Goal: Information Seeking & Learning: Learn about a topic

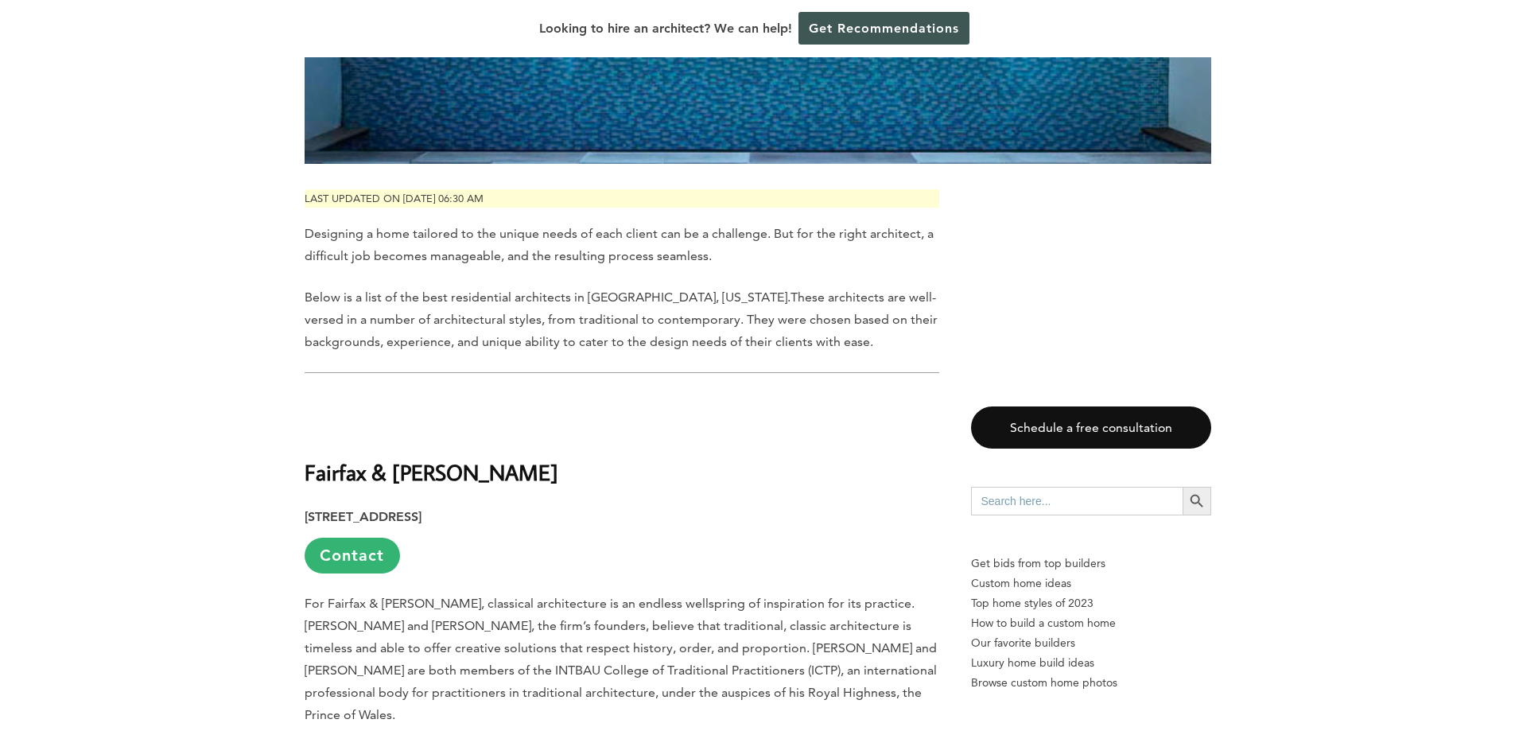
scroll to position [1067, 0]
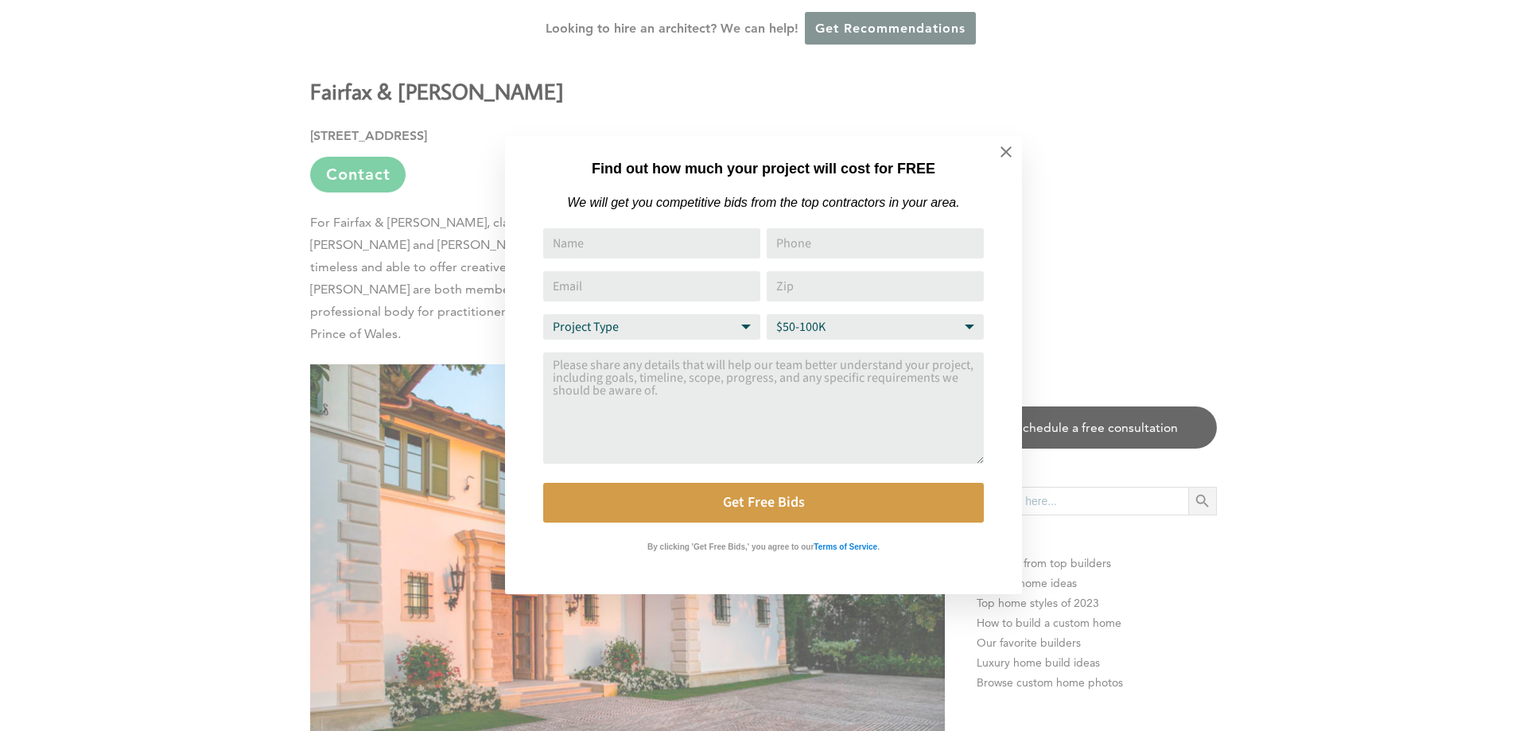
drag, startPoint x: 1521, startPoint y: 34, endPoint x: 1363, endPoint y: 95, distance: 169.0
click at [1014, 154] on icon at bounding box center [1005, 151] width 17 height 17
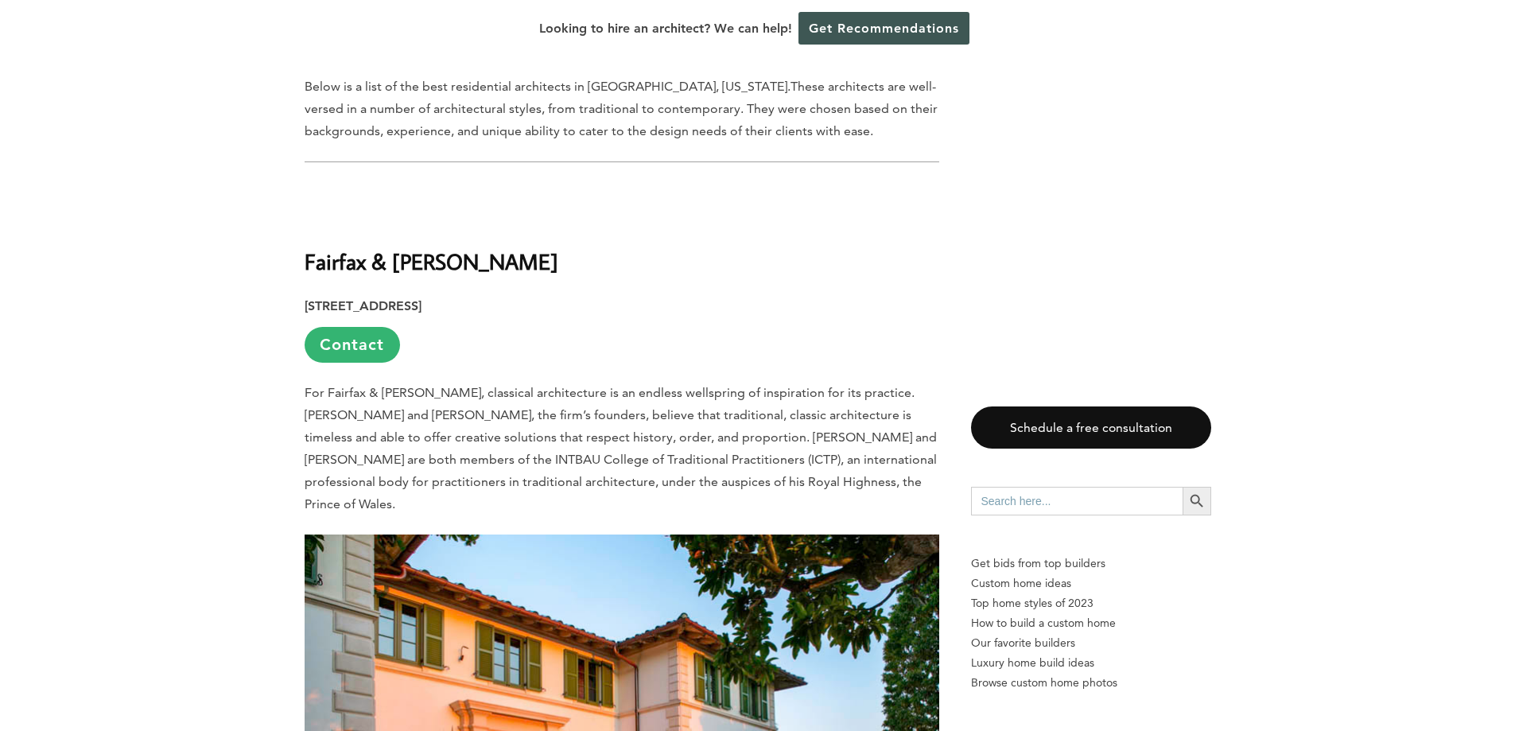
scroll to position [850, 0]
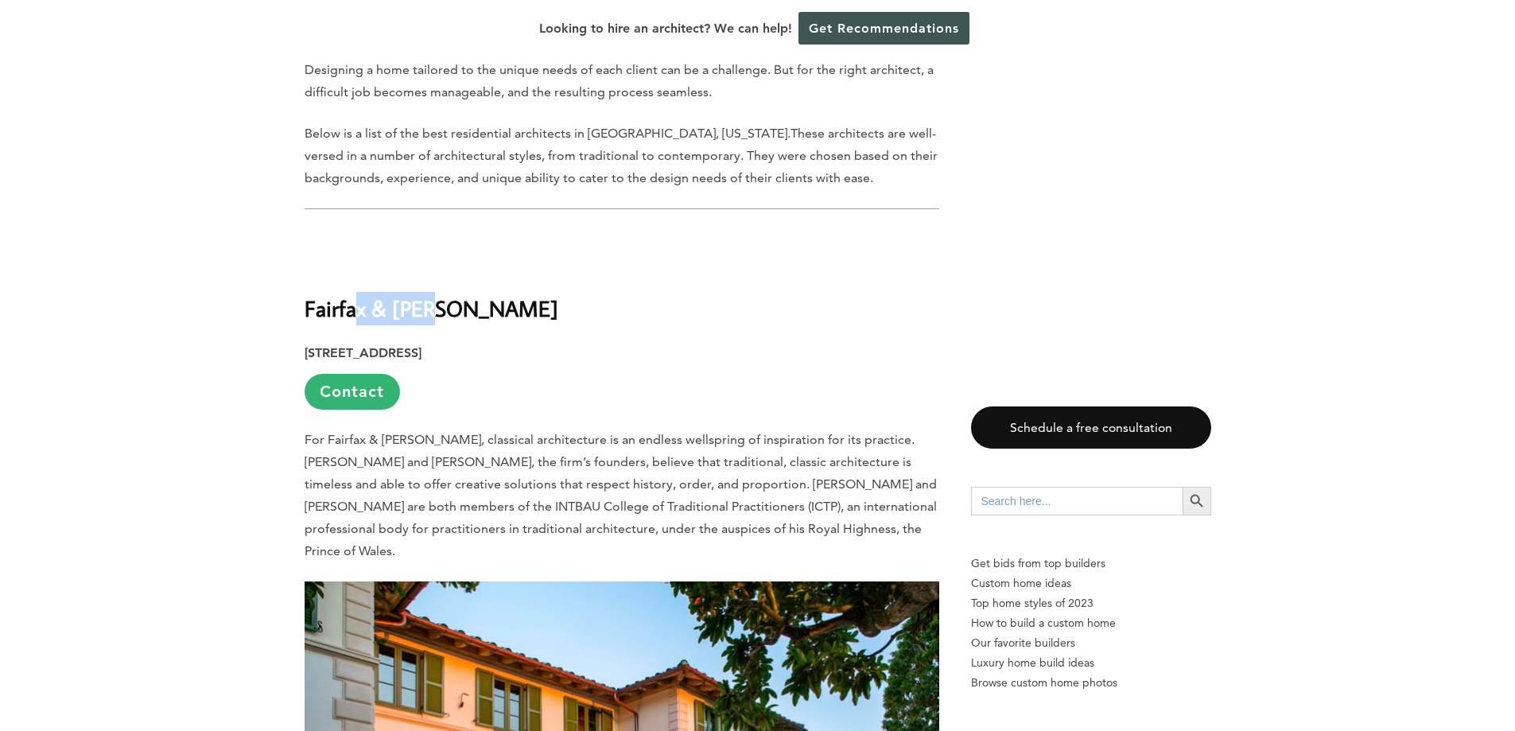
drag, startPoint x: 437, startPoint y: 261, endPoint x: 407, endPoint y: 319, distance: 65.5
click at [445, 294] on b "Fairfax & [PERSON_NAME]" at bounding box center [432, 308] width 254 height 28
click at [348, 374] on link "Contact" at bounding box center [352, 392] width 95 height 36
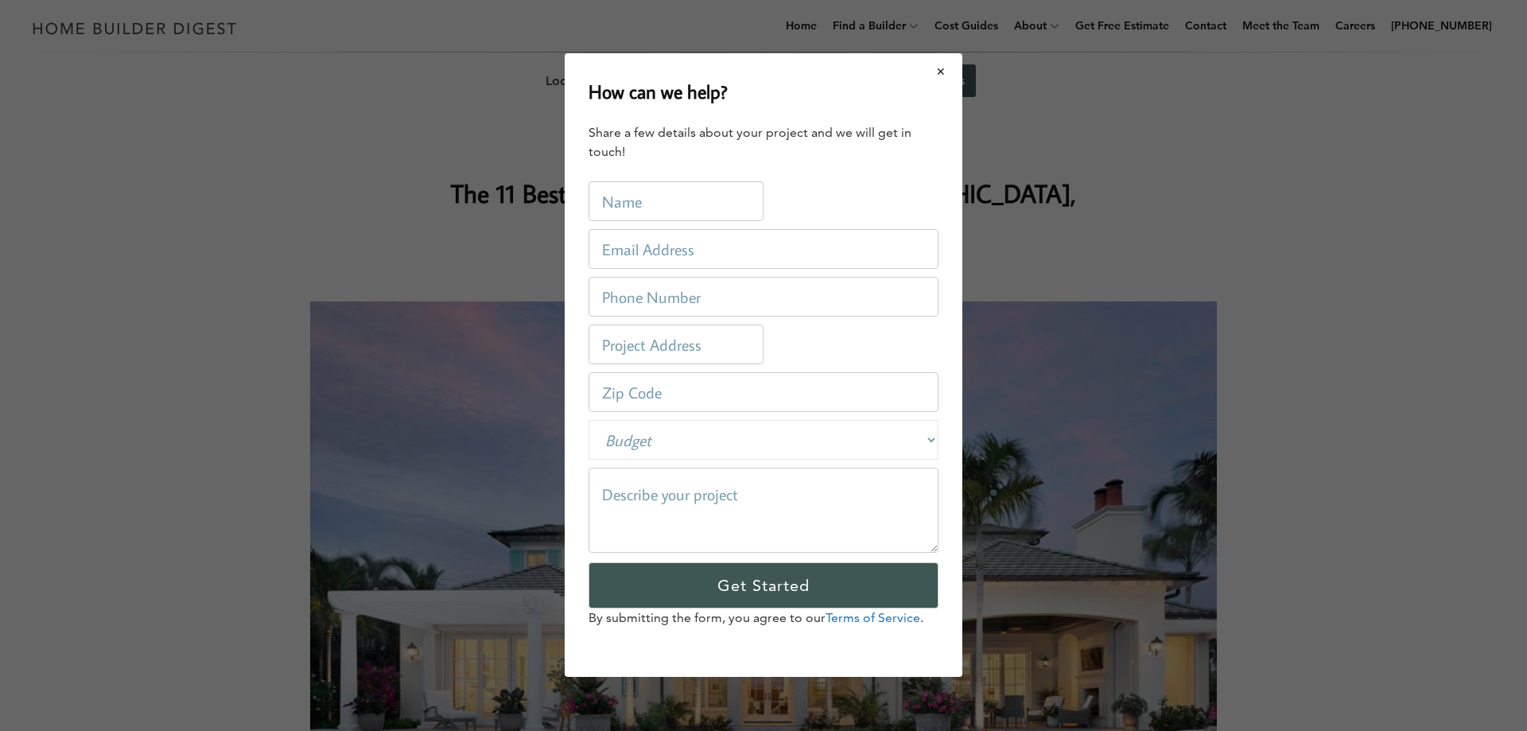
click at [945, 65] on button "Close modal" at bounding box center [941, 71] width 42 height 33
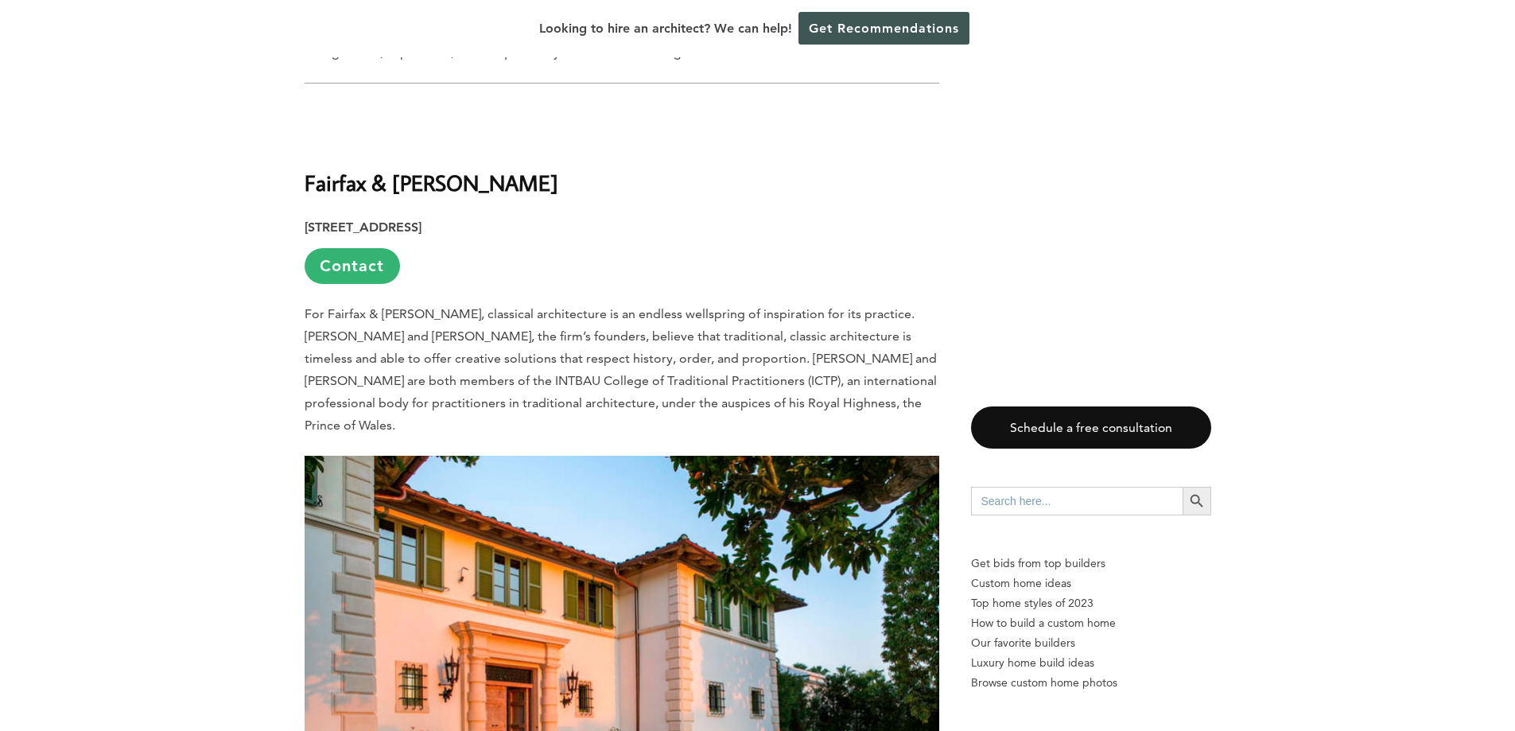
scroll to position [913, 0]
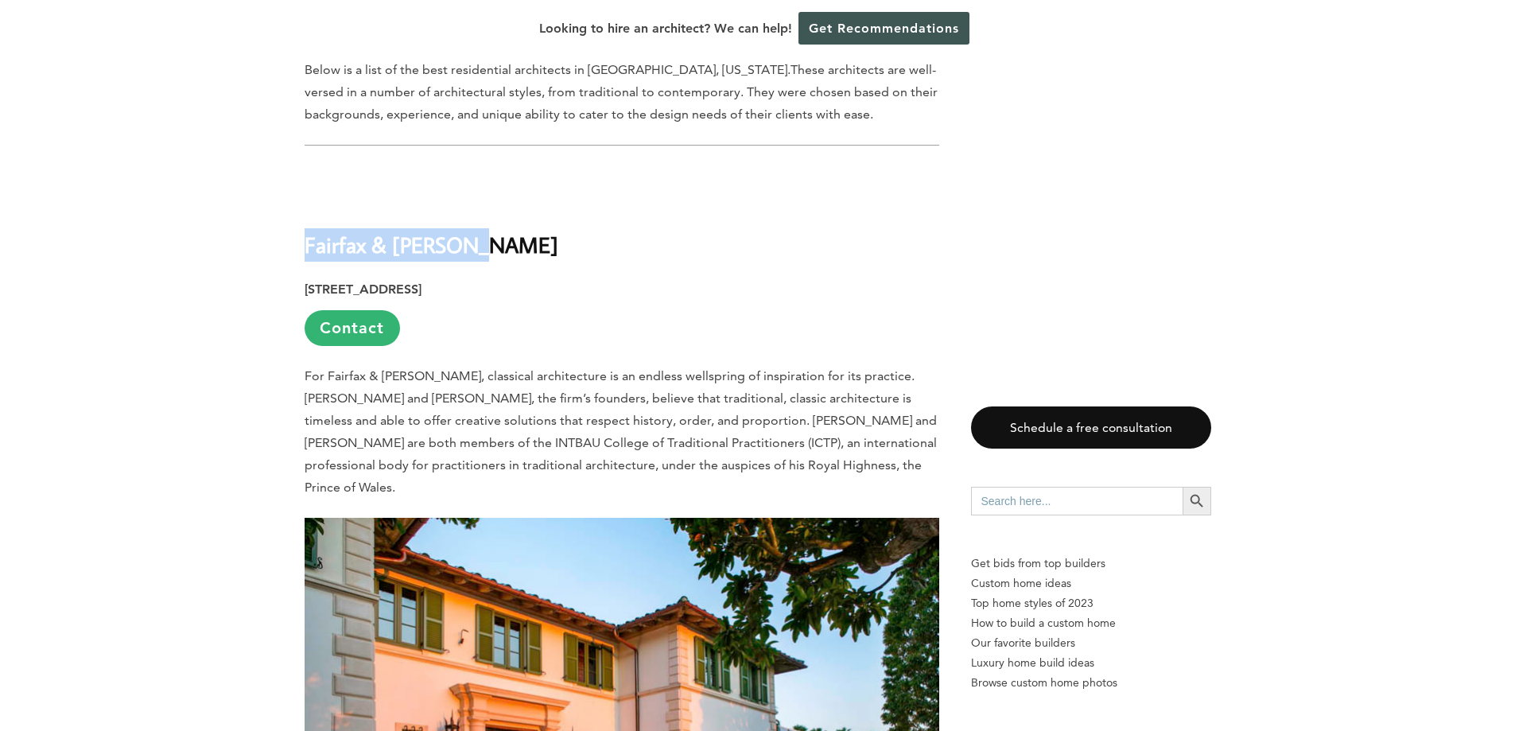
drag, startPoint x: 343, startPoint y: 207, endPoint x: 492, endPoint y: 205, distance: 148.8
copy b "Fairfax & [PERSON_NAME]"
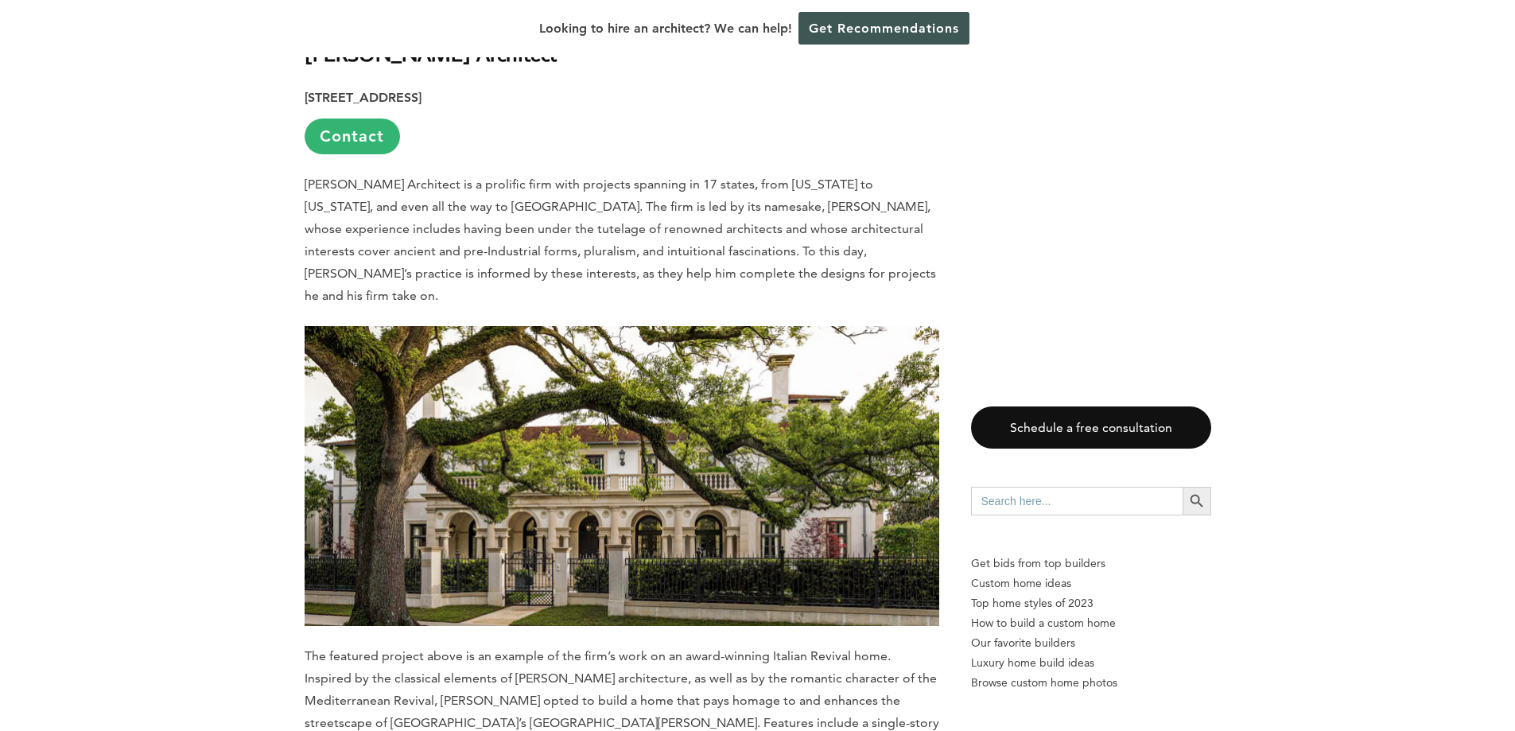
scroll to position [1905, 0]
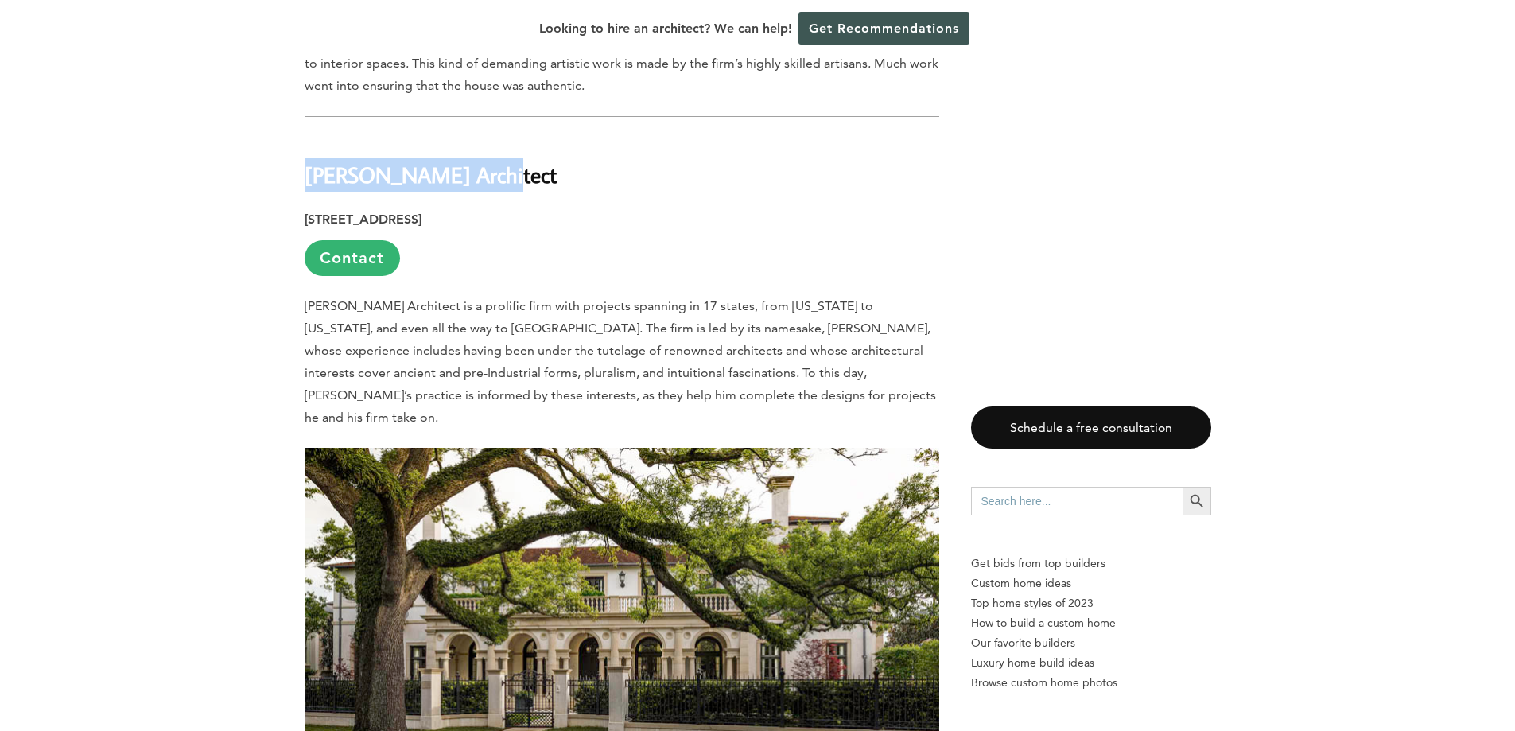
drag, startPoint x: 290, startPoint y: 125, endPoint x: 481, endPoint y: 126, distance: 191.7
copy b "[PERSON_NAME] Architect"
click at [340, 240] on link "Contact" at bounding box center [352, 258] width 95 height 36
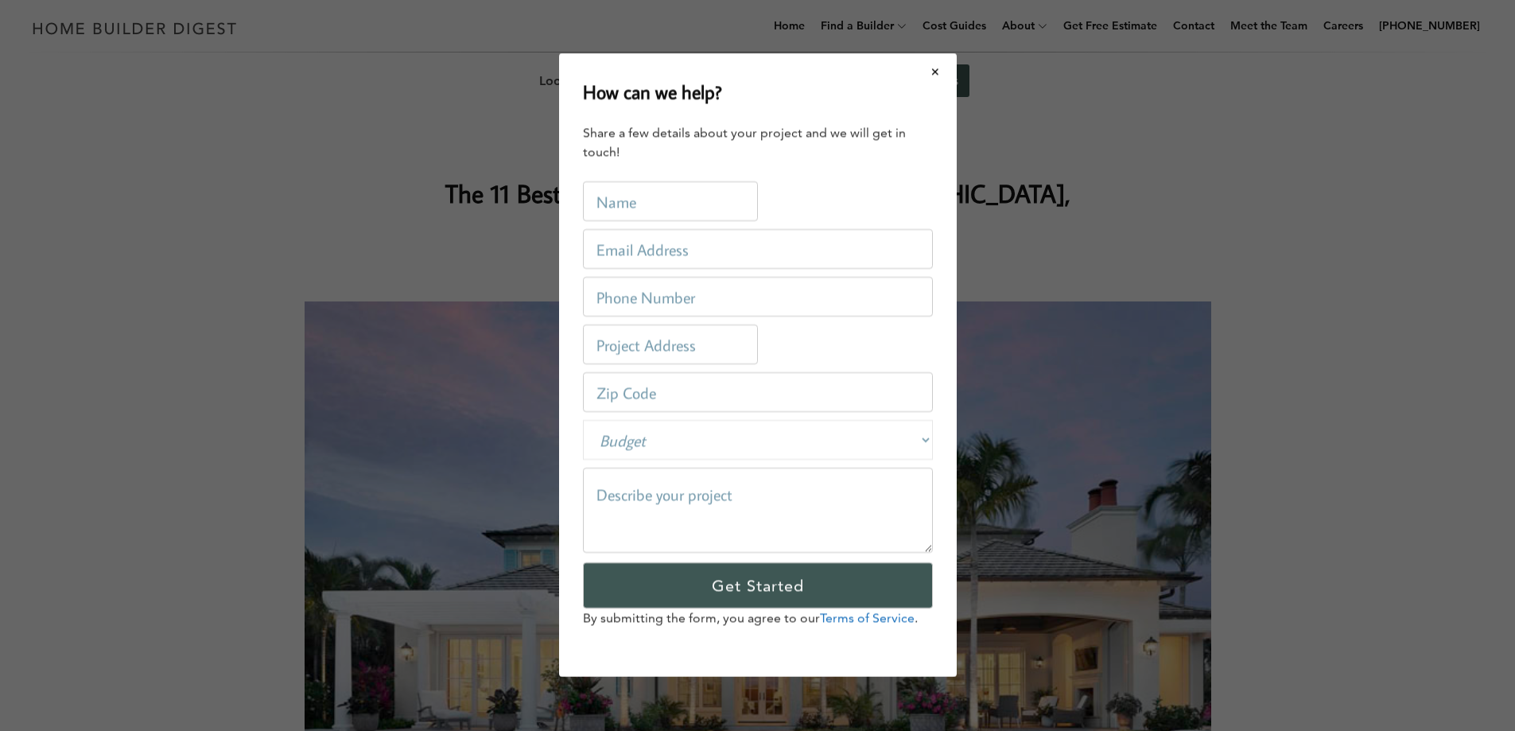
scroll to position [0, 0]
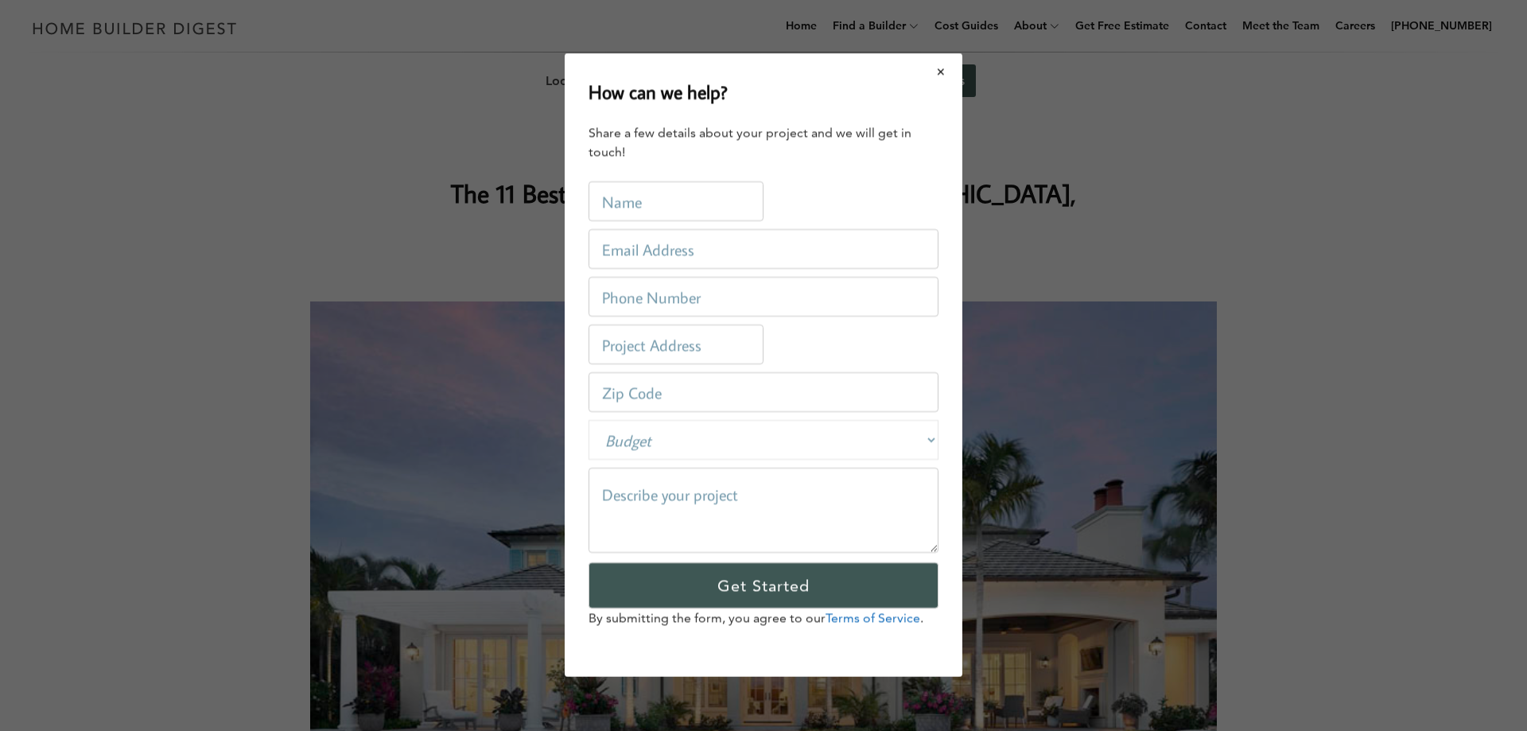
drag, startPoint x: 948, startPoint y: 76, endPoint x: 1014, endPoint y: 9, distance: 93.9
click at [948, 74] on button "Close modal" at bounding box center [941, 71] width 42 height 33
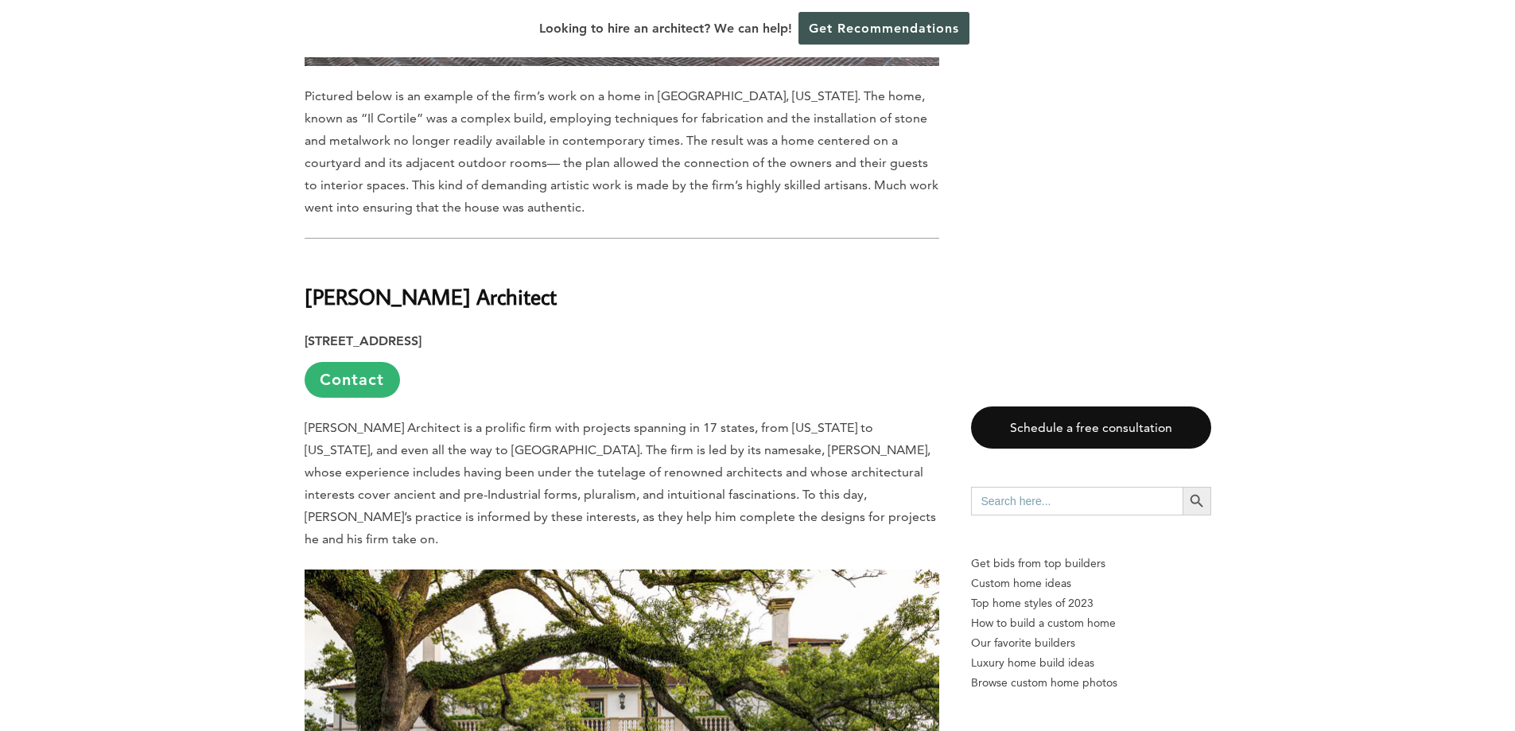
scroll to position [1845, 0]
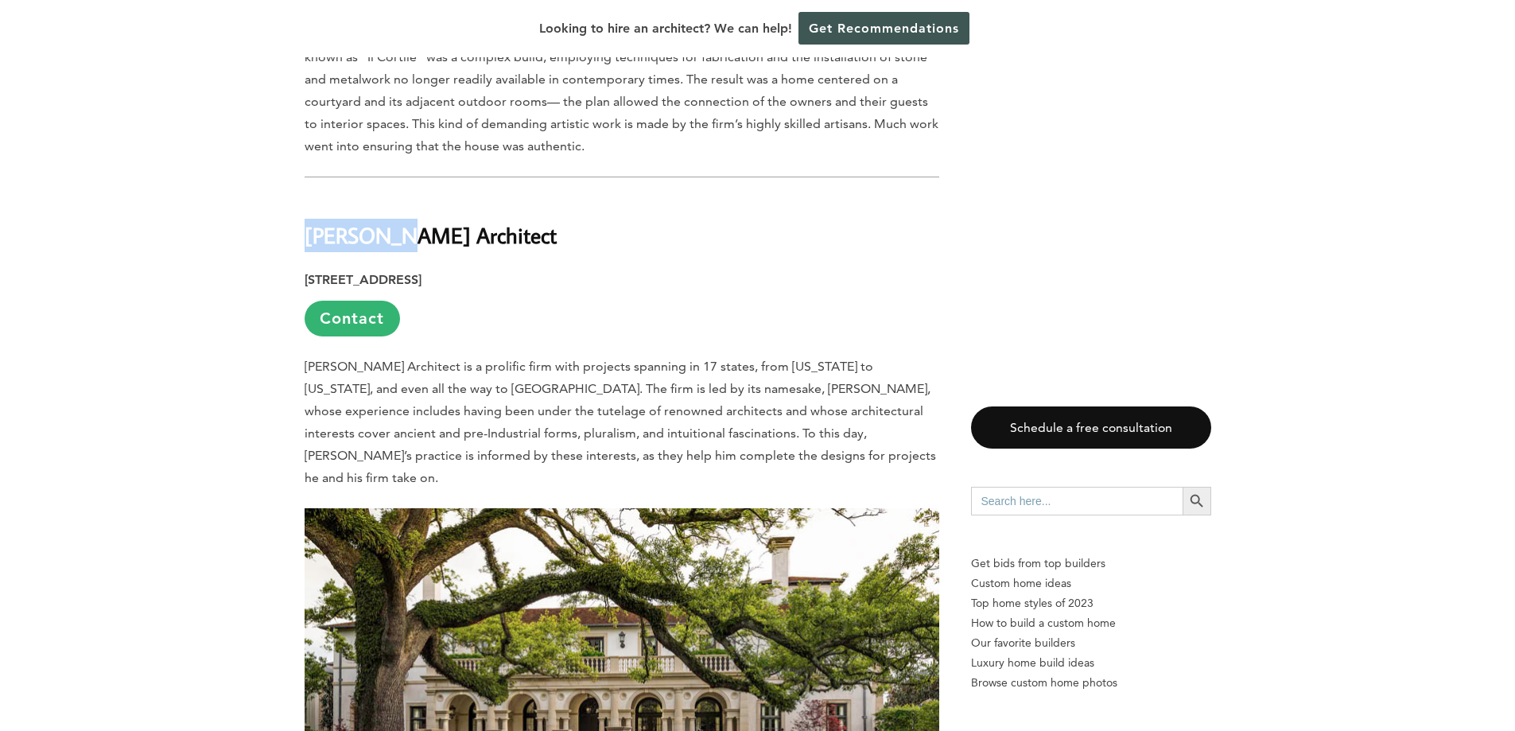
drag, startPoint x: 281, startPoint y: 174, endPoint x: 387, endPoint y: 175, distance: 106.6
copy b "[PERSON_NAME]"
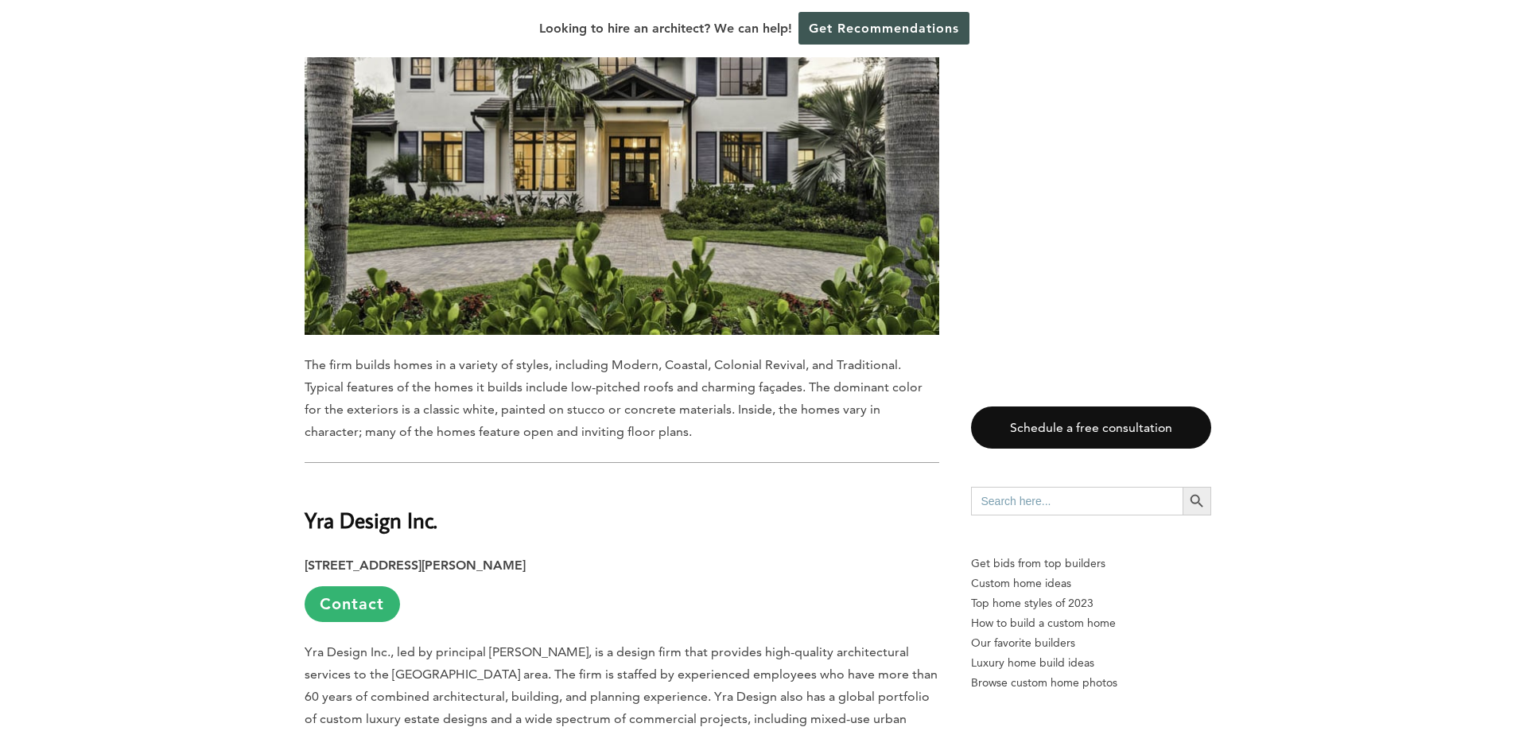
scroll to position [6956, 0]
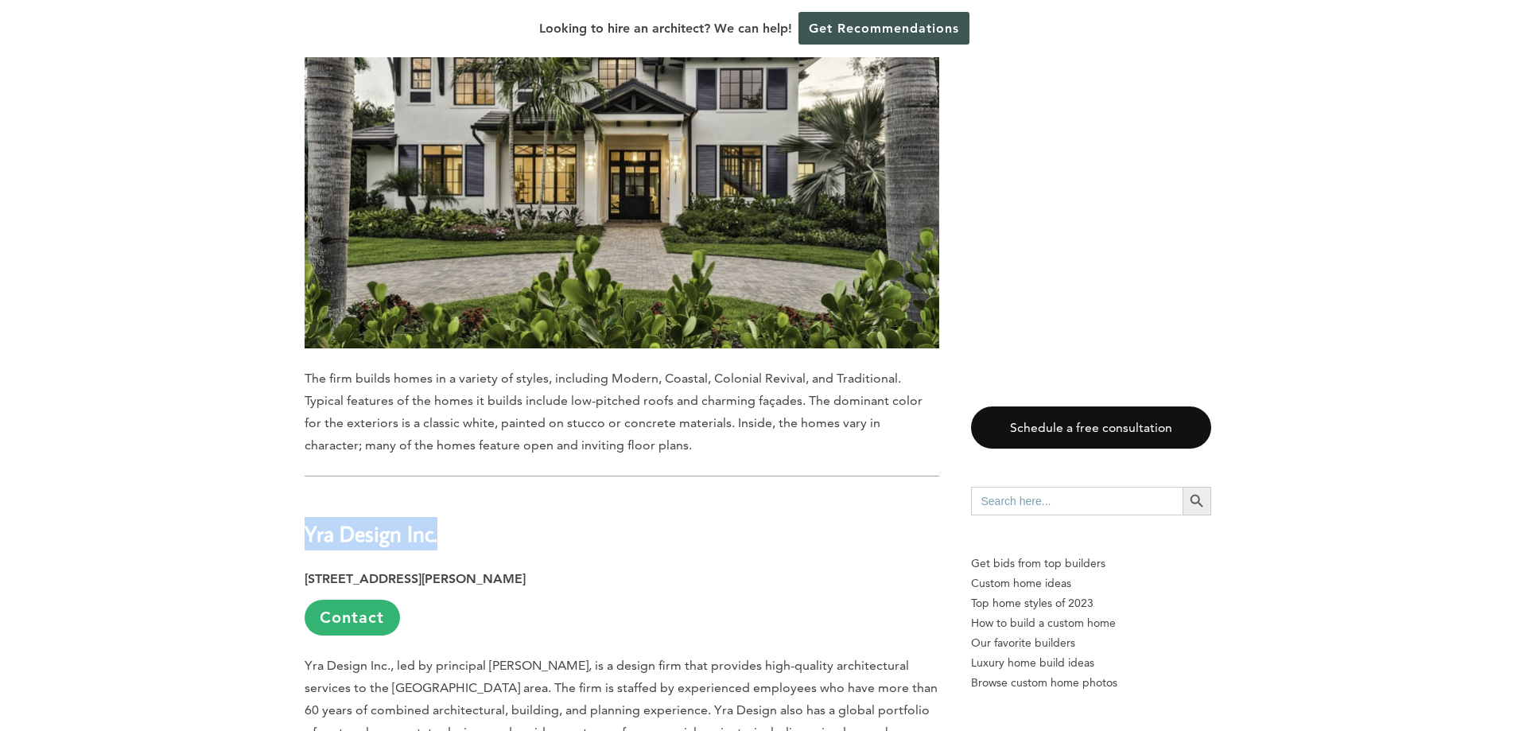
drag, startPoint x: 308, startPoint y: 382, endPoint x: 521, endPoint y: 382, distance: 213.2
copy b "Yra Design Inc."
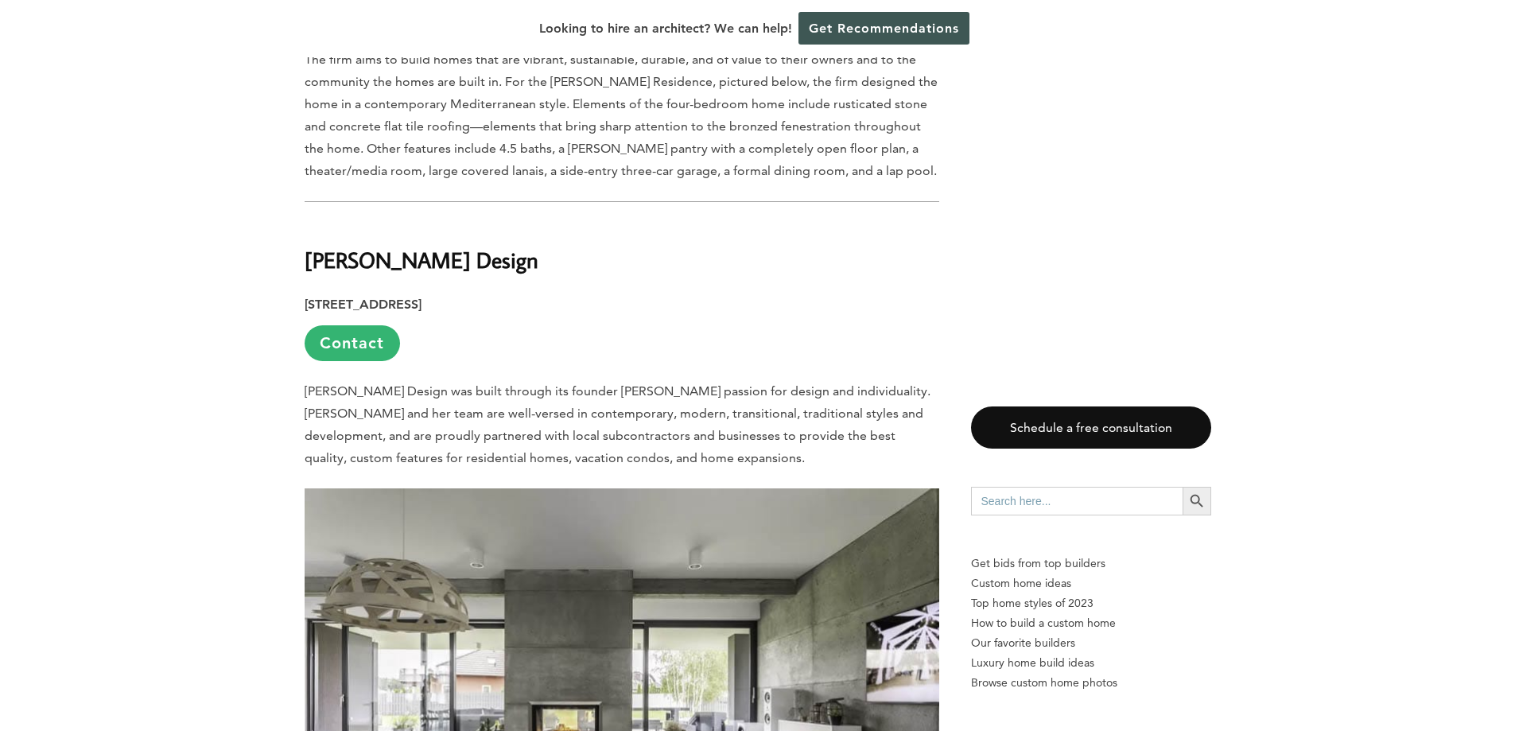
scroll to position [8781, 0]
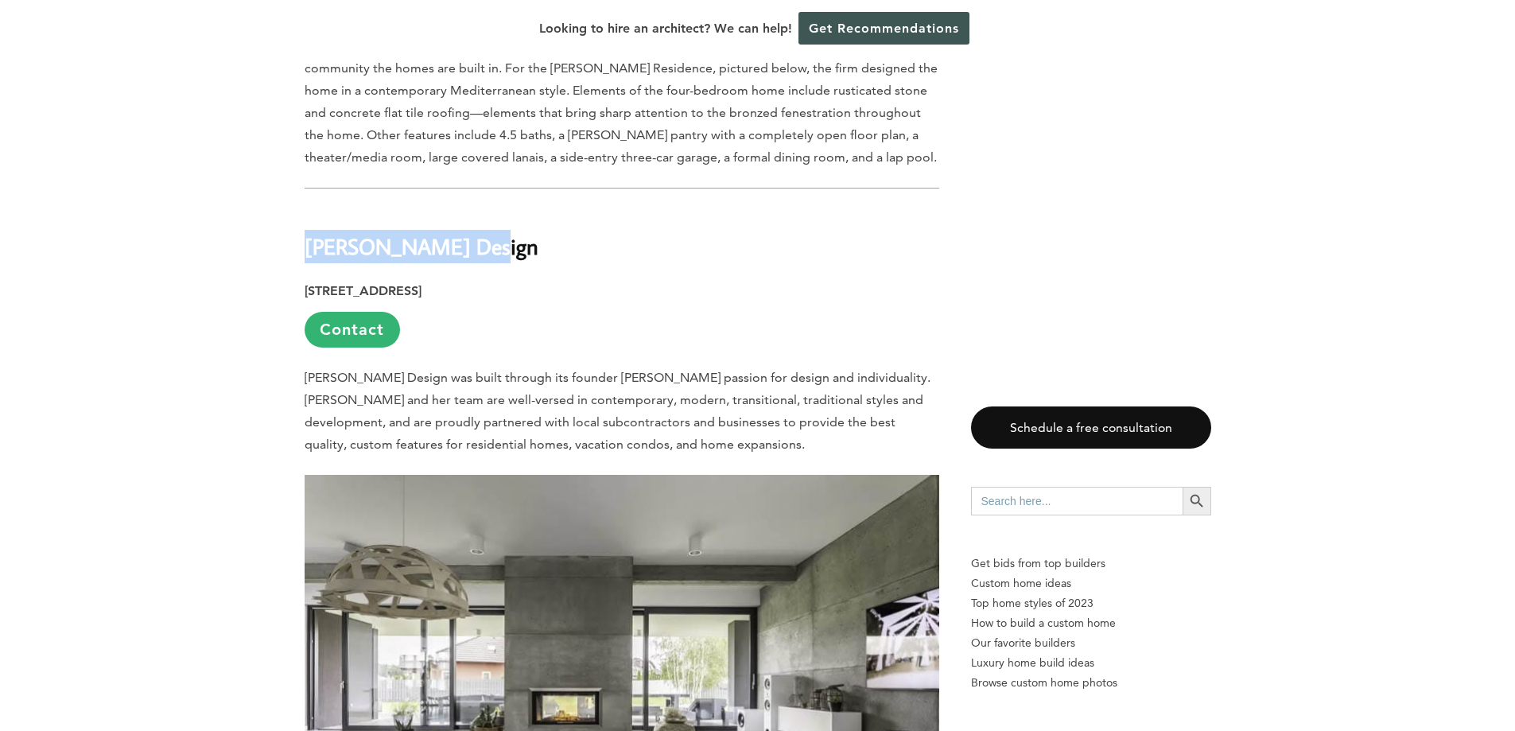
drag, startPoint x: 293, startPoint y: 103, endPoint x: 469, endPoint y: 107, distance: 175.8
copy b "[PERSON_NAME] Design"
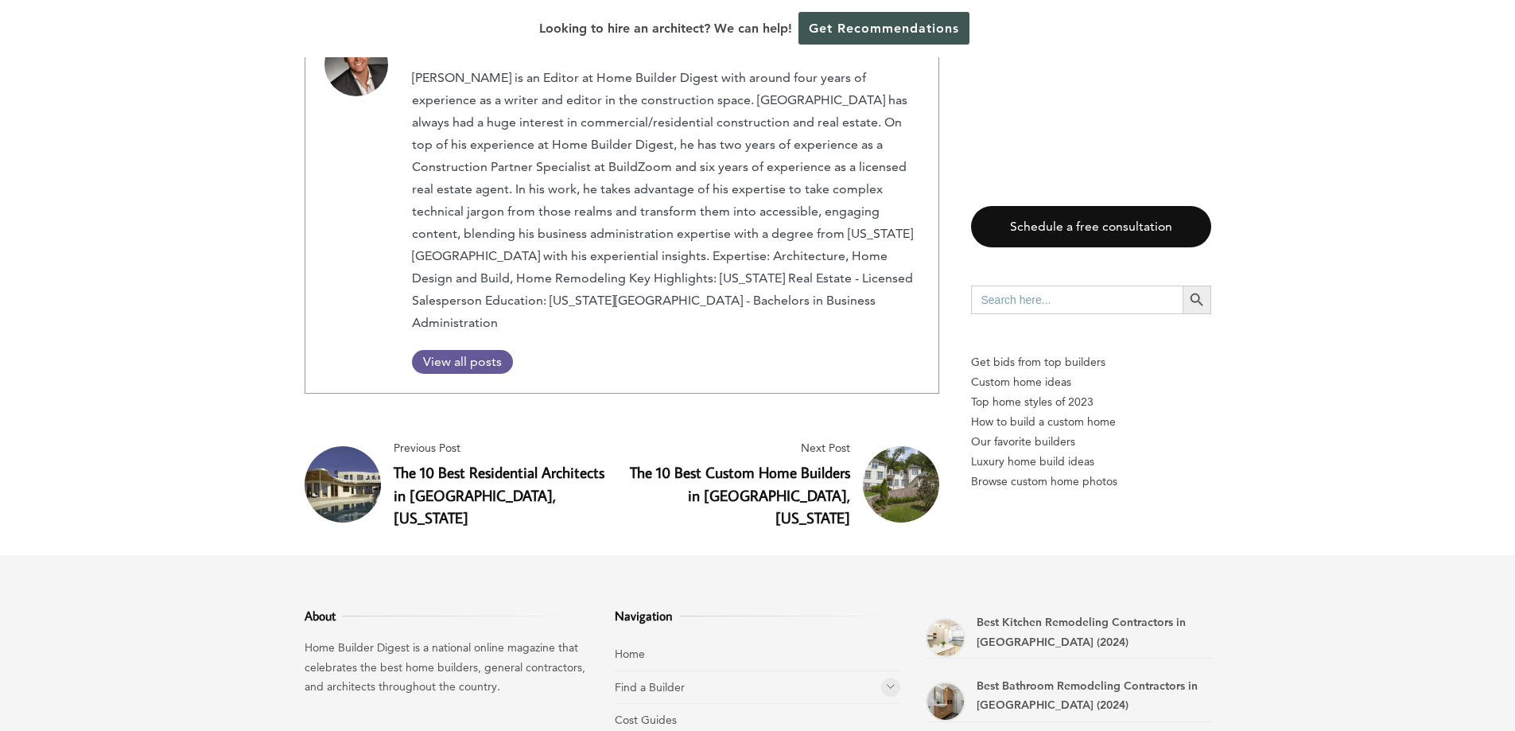
scroll to position [10741, 0]
